Goal: Task Accomplishment & Management: Manage account settings

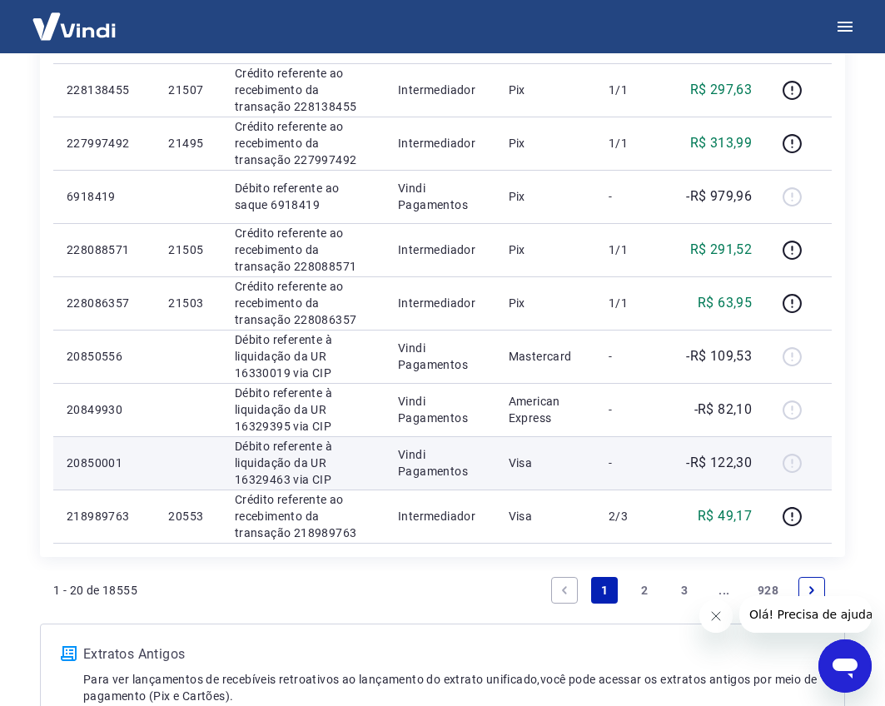
scroll to position [999, 0]
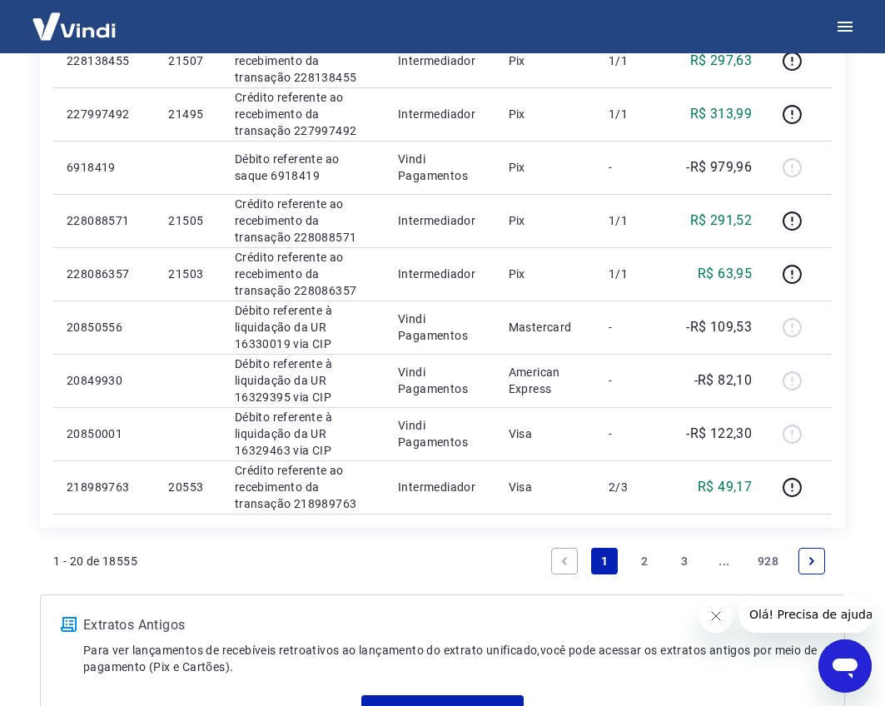
click at [640, 560] on link "2" at bounding box center [644, 561] width 27 height 27
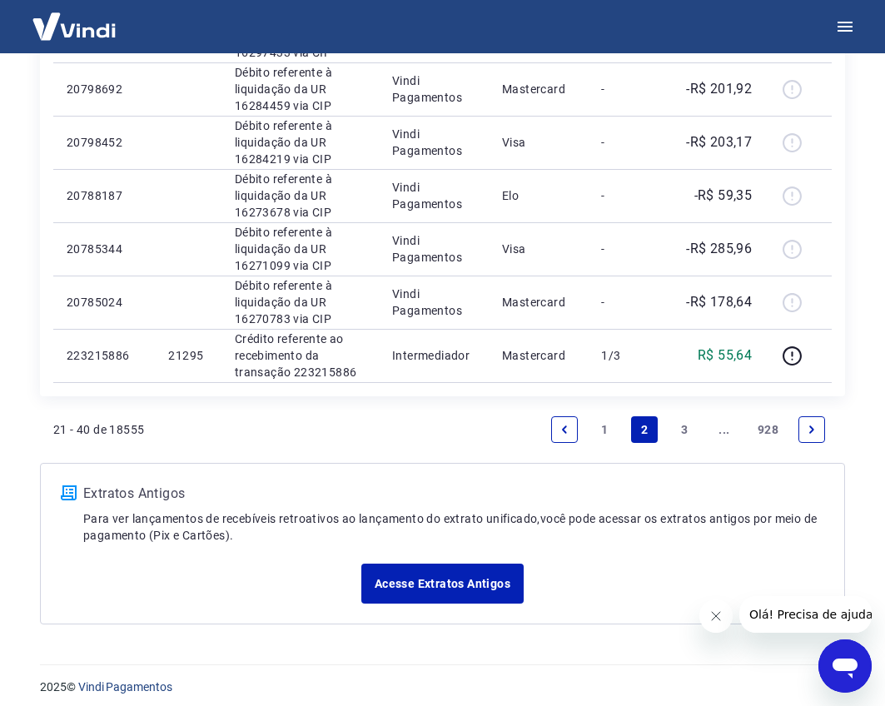
scroll to position [1193, 0]
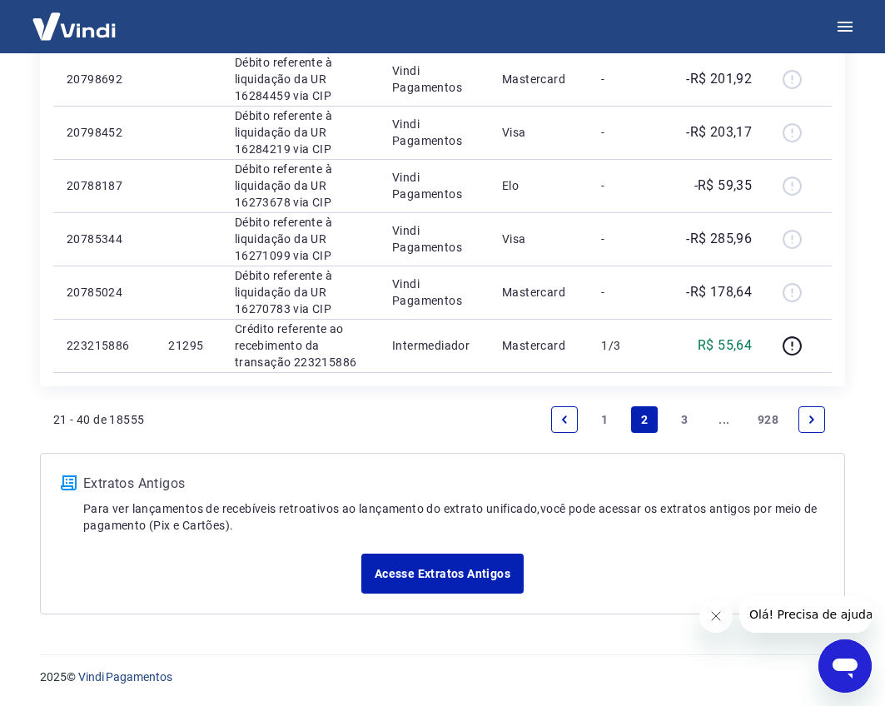
click at [686, 432] on link "3" at bounding box center [684, 419] width 27 height 27
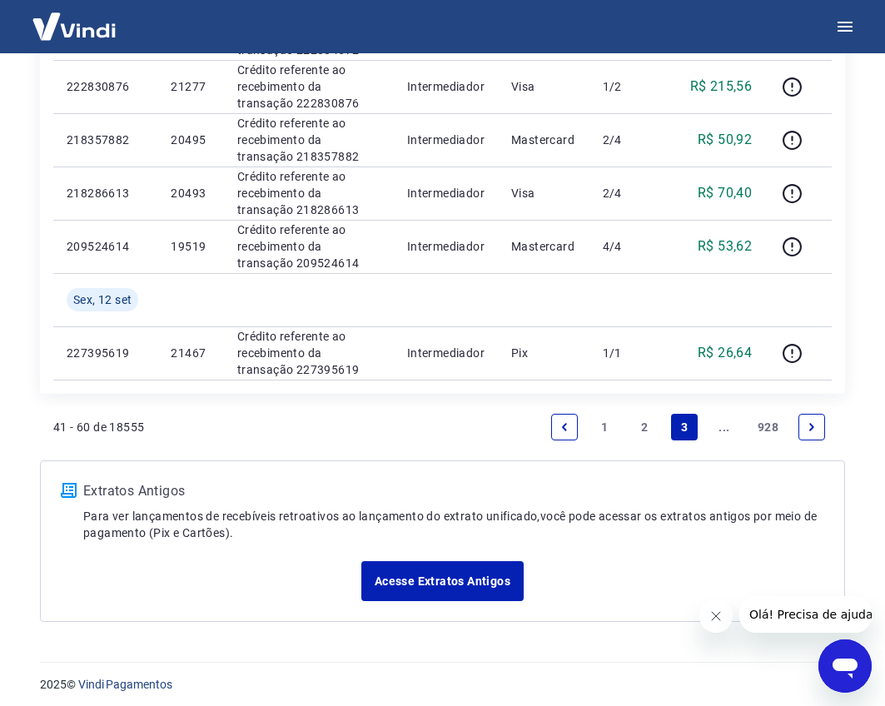
scroll to position [1247, 0]
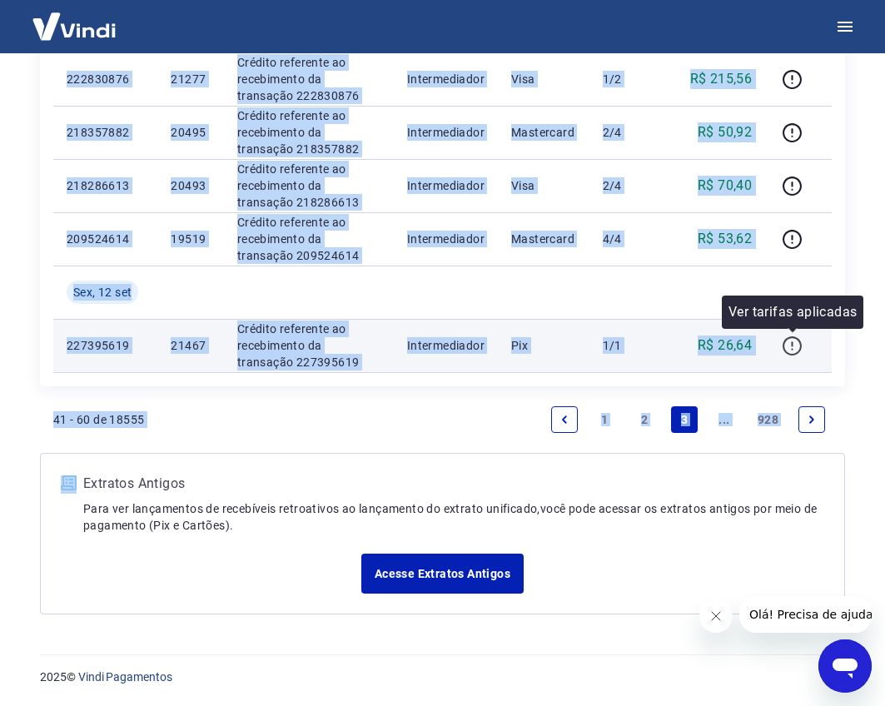
drag, startPoint x: 799, startPoint y: 418, endPoint x: 791, endPoint y: 343, distance: 75.4
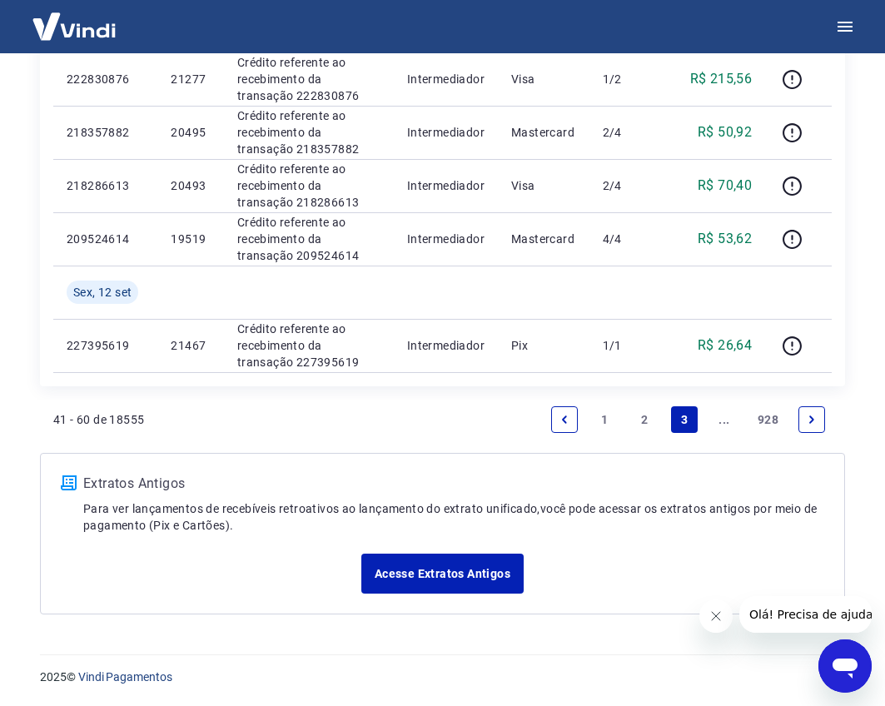
drag, startPoint x: 767, startPoint y: 350, endPoint x: 40, endPoint y: 339, distance: 726.6
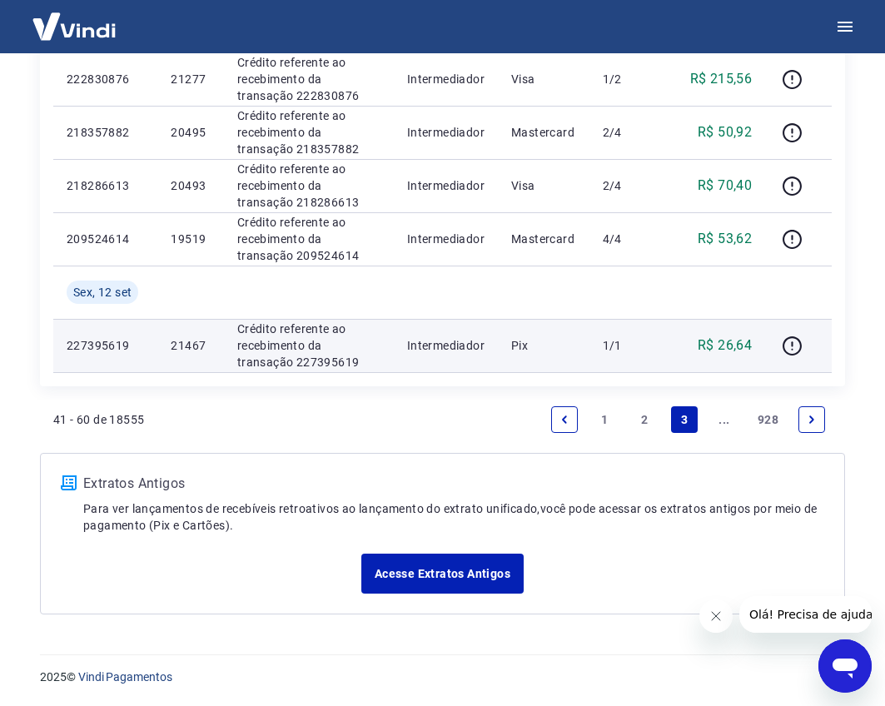
click at [57, 329] on td "227395619" at bounding box center [105, 345] width 104 height 53
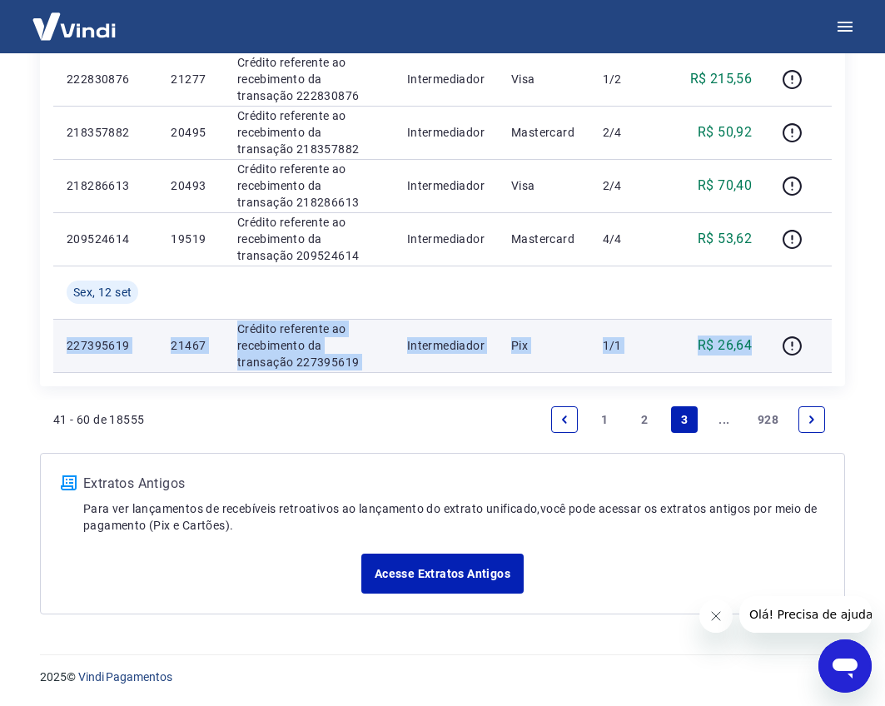
drag, startPoint x: 67, startPoint y: 340, endPoint x: 755, endPoint y: 361, distance: 687.8
click at [755, 361] on tr "227395619 21467 Crédito referente ao recebimento da transação 227395619 Interme…" at bounding box center [442, 345] width 778 height 53
copy tr "227395619 21467 Crédito referente ao recebimento da transação 227395619 Interme…"
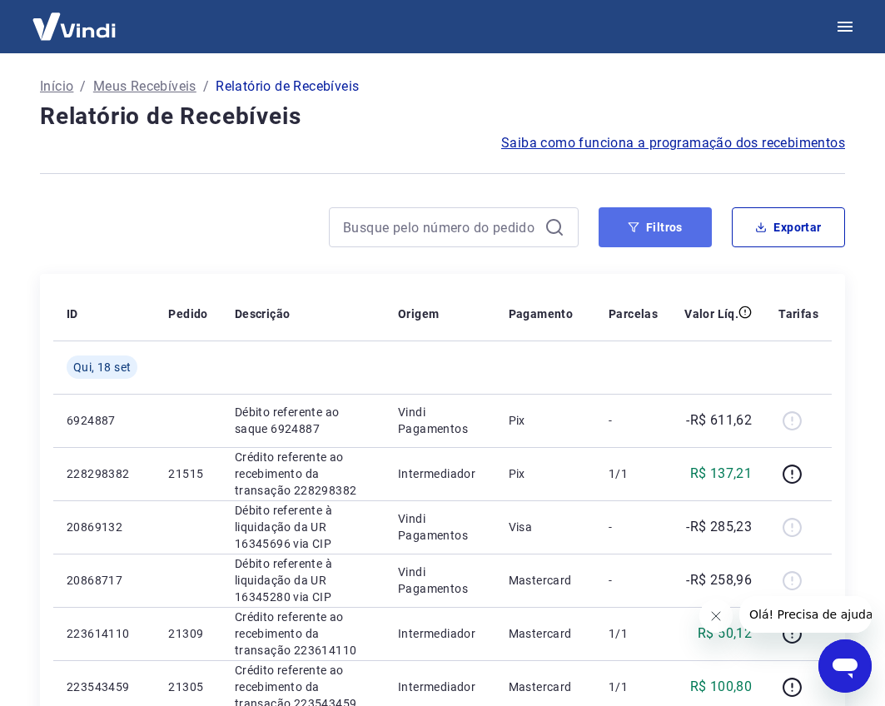
click at [672, 227] on button "Filtros" at bounding box center [654, 227] width 113 height 40
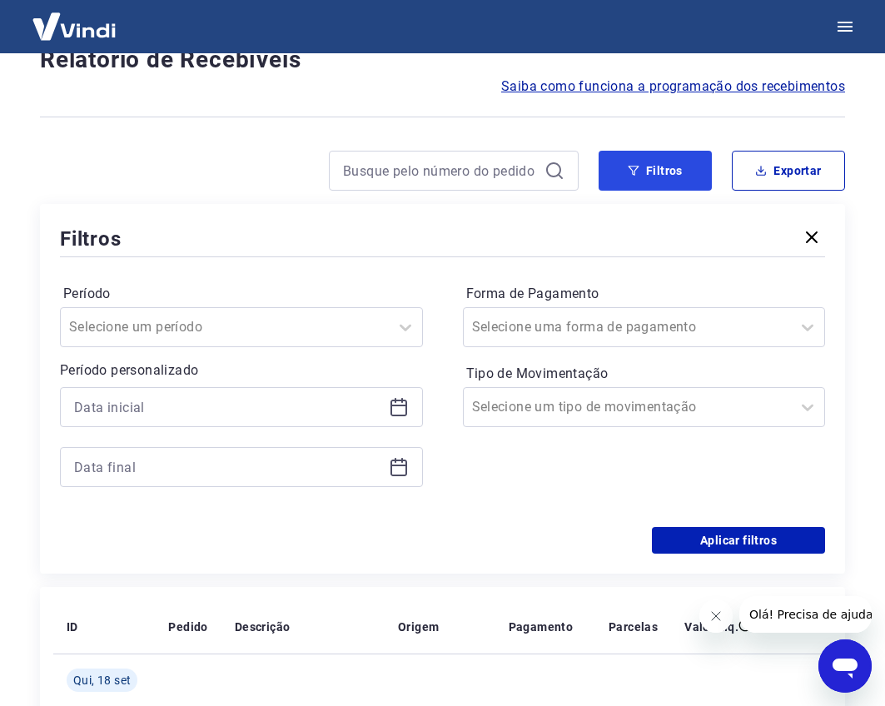
scroll to position [83, 0]
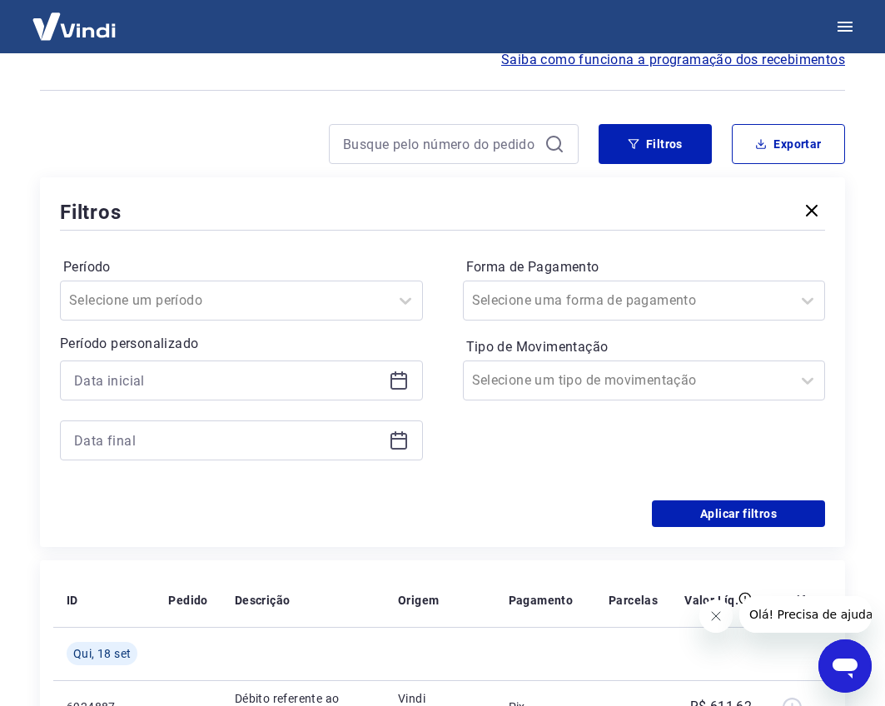
click at [367, 365] on div at bounding box center [241, 380] width 363 height 40
click at [390, 375] on icon at bounding box center [398, 381] width 17 height 17
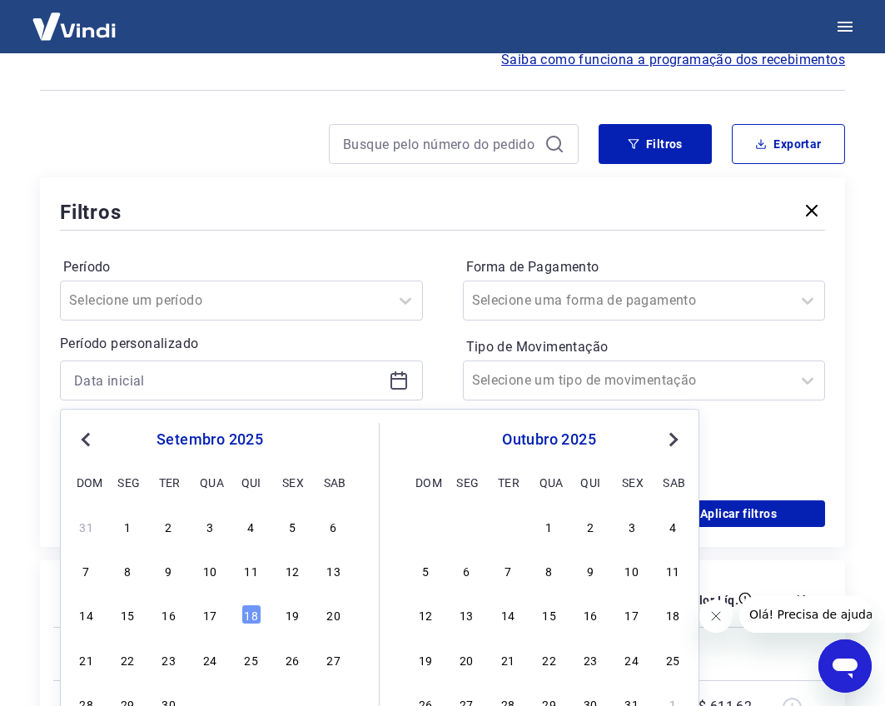
click at [143, 608] on div "14 15 16 17 18 19 20" at bounding box center [209, 615] width 271 height 24
click at [141, 614] on div "14 15 16 17 18 19 20" at bounding box center [209, 615] width 271 height 24
drag, startPoint x: 136, startPoint y: 616, endPoint x: 70, endPoint y: 612, distance: 66.7
click at [133, 618] on div "15" at bounding box center [127, 614] width 20 height 20
click at [70, 614] on th "ID" at bounding box center [104, 599] width 102 height 53
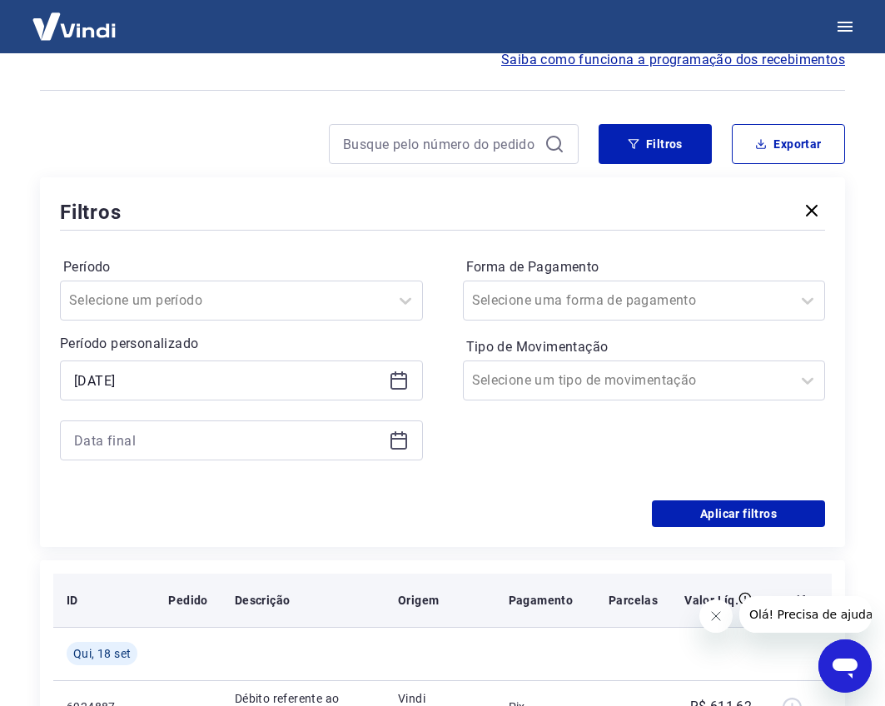
type input "15/09/2025"
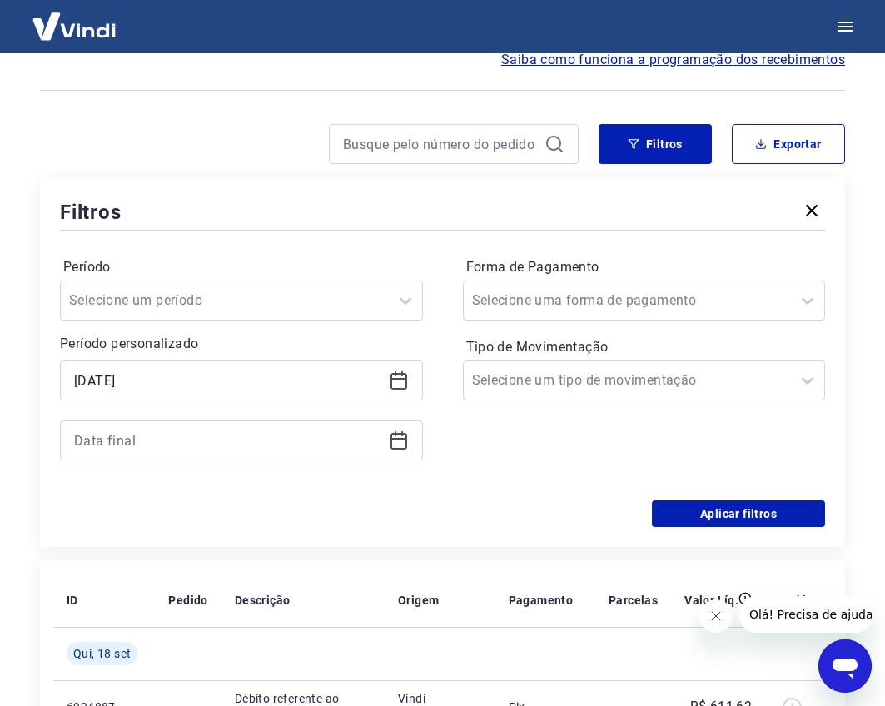
click at [577, 406] on div "Forma de Pagamento Selecione uma forma de pagamento Tipo de Movimentação Seleci…" at bounding box center [644, 367] width 363 height 226
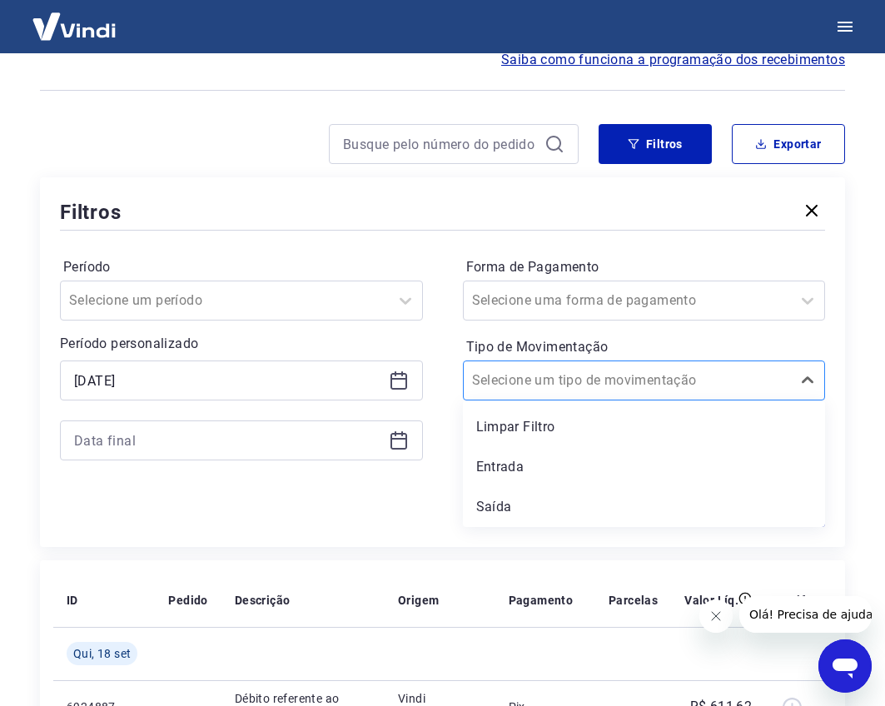
click at [585, 399] on div "Selecione um tipo de movimentação" at bounding box center [644, 380] width 363 height 40
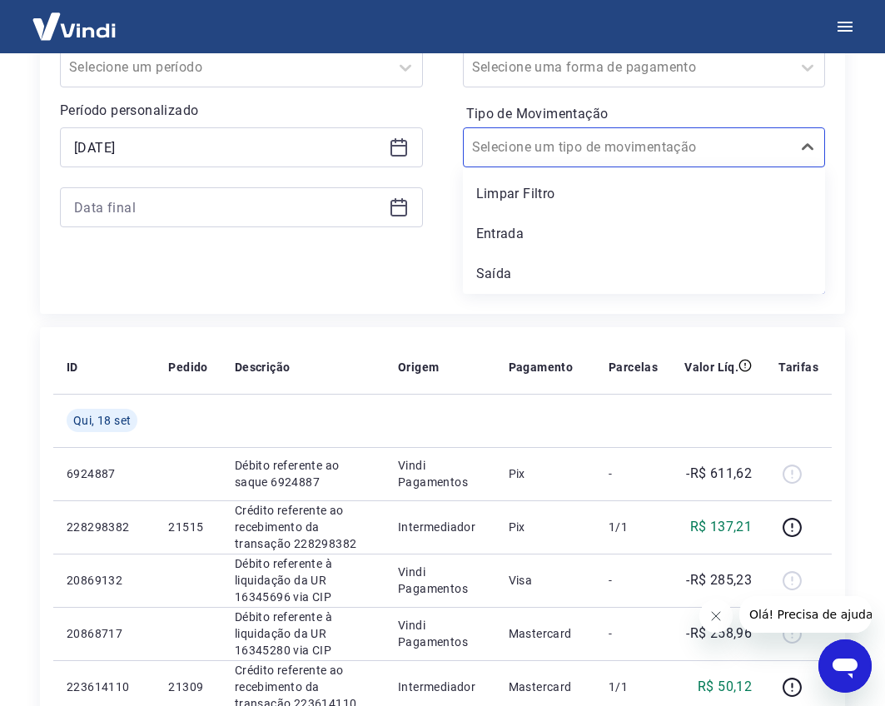
scroll to position [166, 0]
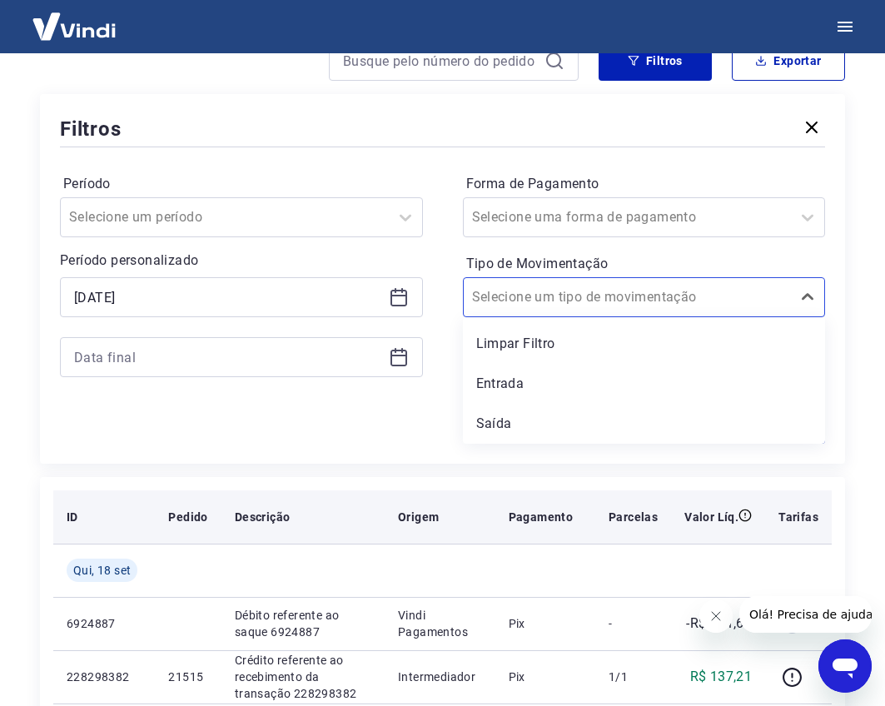
click at [315, 497] on th "Descrição" at bounding box center [302, 516] width 163 height 53
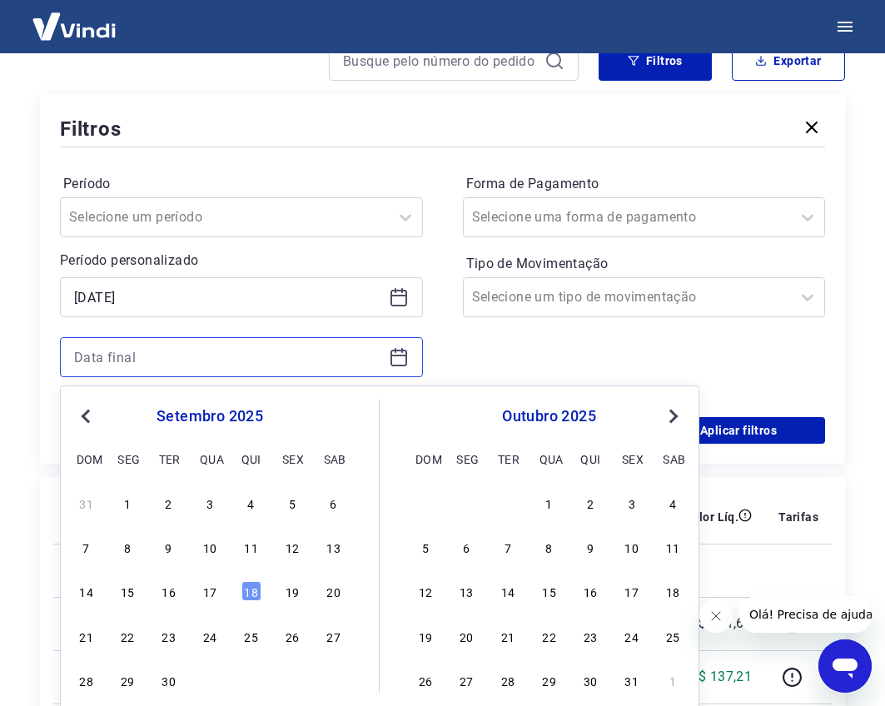
click at [250, 369] on input at bounding box center [228, 357] width 308 height 25
click at [304, 355] on input at bounding box center [228, 357] width 308 height 25
click at [262, 592] on div "14 15 16 17 18 19 20" at bounding box center [209, 591] width 271 height 24
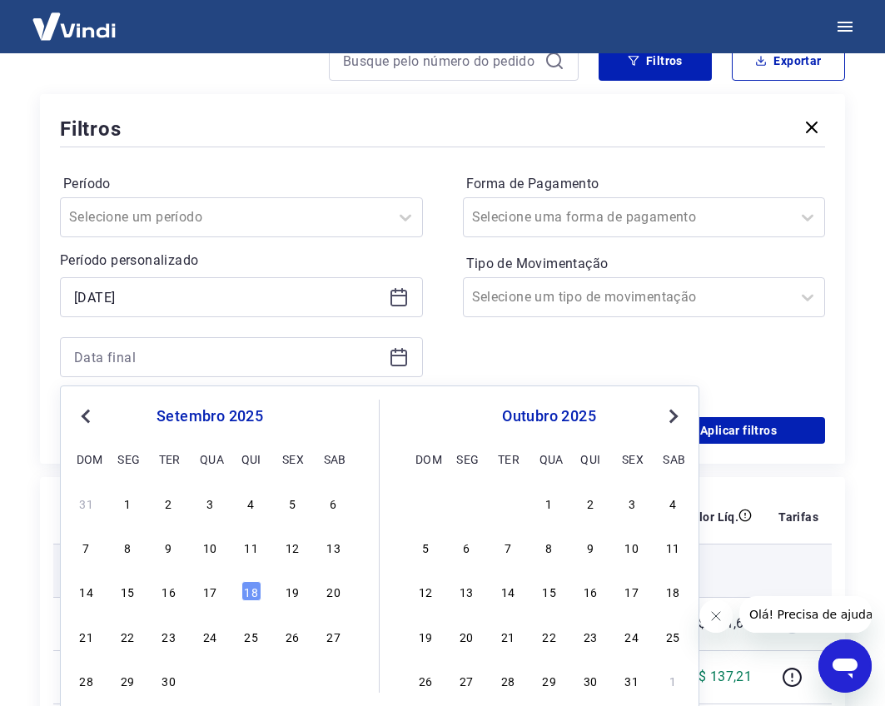
click at [256, 587] on div "18" at bounding box center [251, 591] width 20 height 20
click at [256, 587] on td at bounding box center [302, 569] width 163 height 53
click at [258, 587] on td at bounding box center [302, 569] width 163 height 53
type input "18/09/2025"
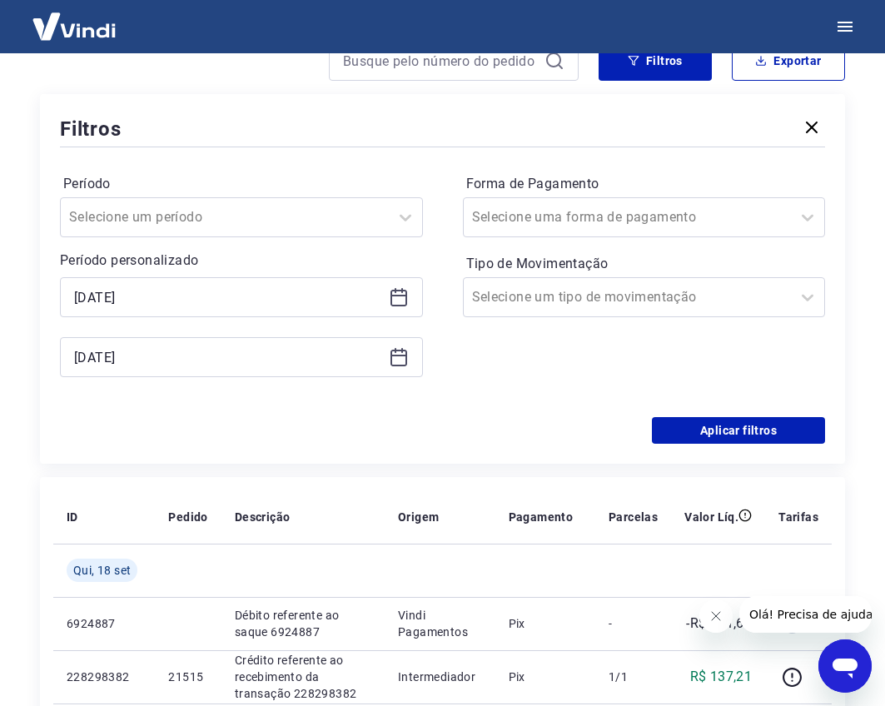
click at [483, 387] on div "Forma de Pagamento Selecione uma forma de pagamento Tipo de Movimentação Seleci…" at bounding box center [644, 284] width 363 height 226
drag, startPoint x: 687, startPoint y: 438, endPoint x: 668, endPoint y: 419, distance: 25.9
click at [688, 438] on button "Aplicar filtros" at bounding box center [738, 430] width 173 height 27
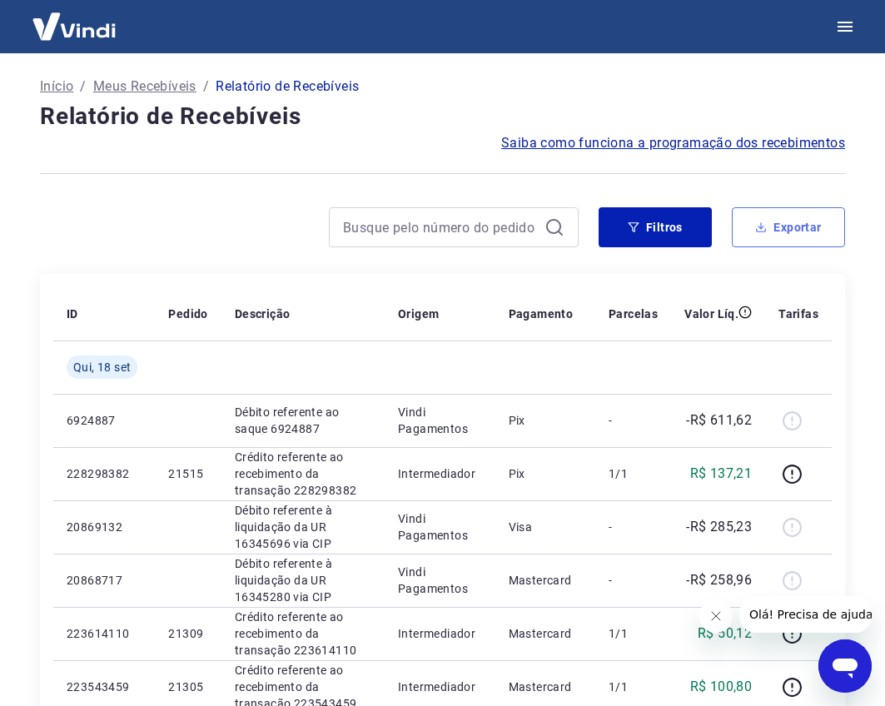
click at [753, 221] on button "Exportar" at bounding box center [788, 227] width 113 height 40
type input "15/09/2025"
type input "18/09/2025"
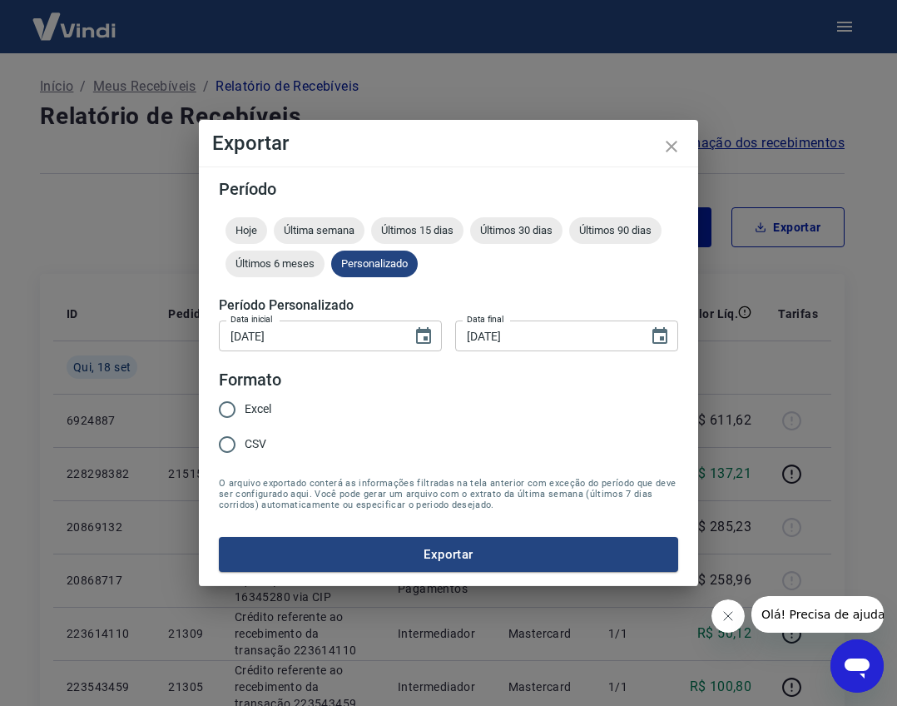
click at [252, 410] on span "Excel" at bounding box center [258, 408] width 27 height 17
click at [245, 410] on input "Excel" at bounding box center [227, 409] width 35 height 35
radio input "true"
click at [469, 545] on button "Exportar" at bounding box center [448, 554] width 459 height 35
